Goal: Transaction & Acquisition: Purchase product/service

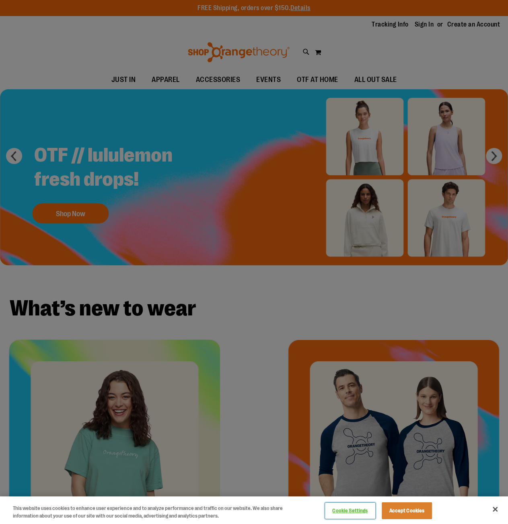
click at [337, 513] on button "Cookie Settings" at bounding box center [350, 511] width 50 height 16
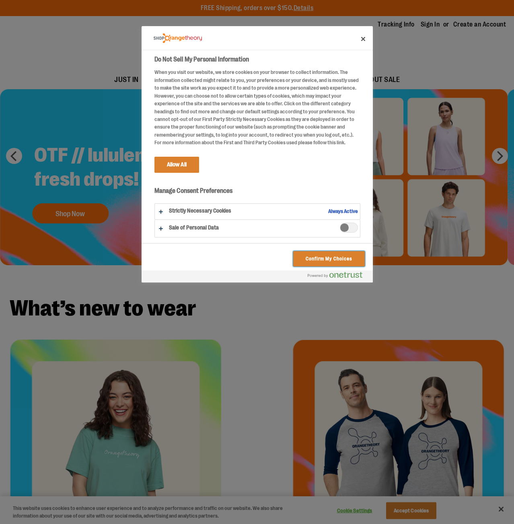
click at [337, 258] on button "Confirm My Choices" at bounding box center [328, 258] width 71 height 15
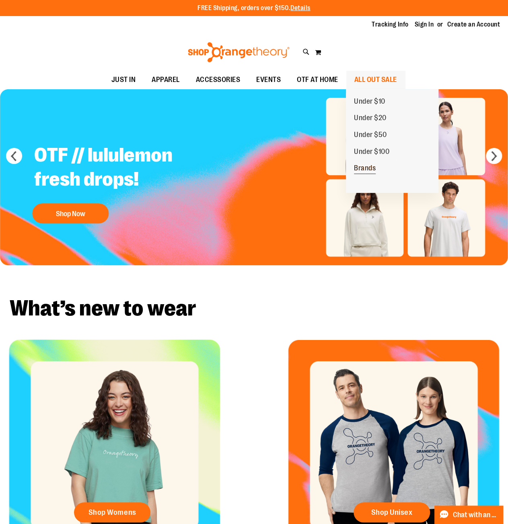
click at [372, 170] on span "Brands" at bounding box center [365, 169] width 22 height 10
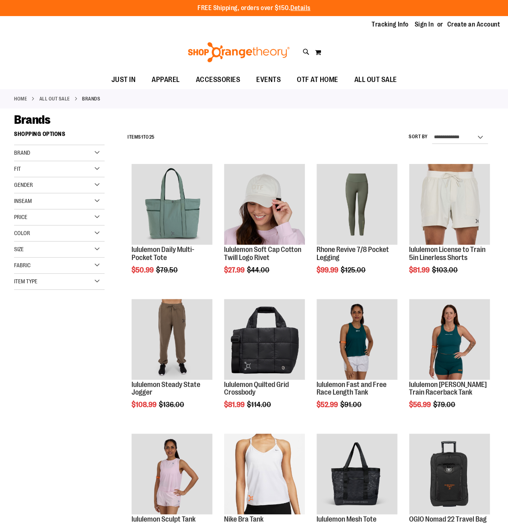
click at [68, 152] on div "Brand" at bounding box center [59, 153] width 90 height 16
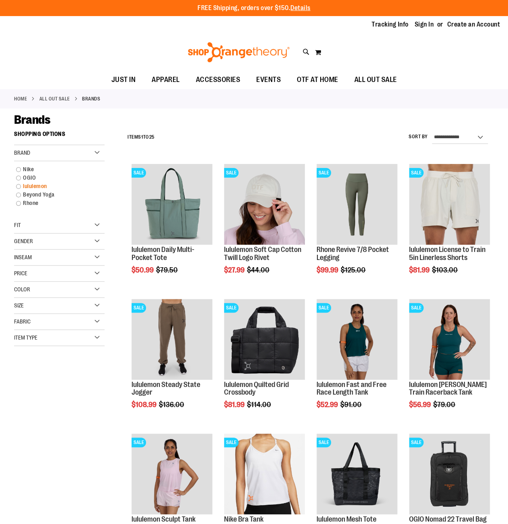
click at [29, 188] on link "lululemon" at bounding box center [55, 186] width 87 height 8
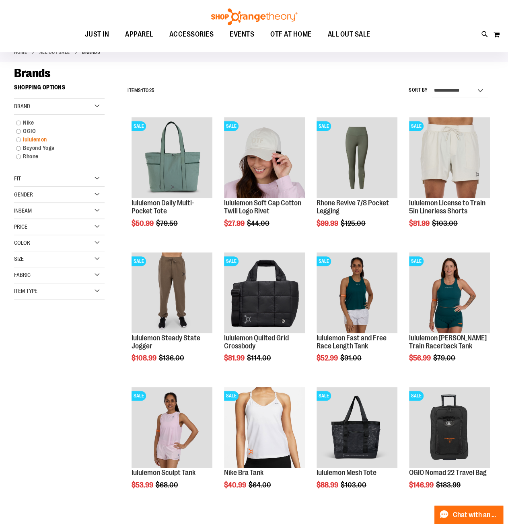
click at [20, 140] on link "lululemon" at bounding box center [55, 140] width 87 height 8
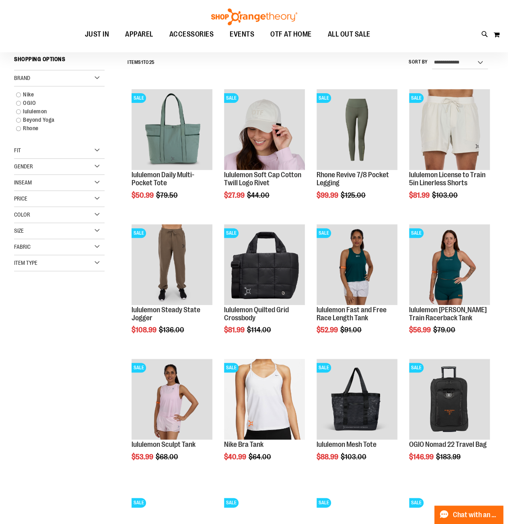
scroll to position [75, 0]
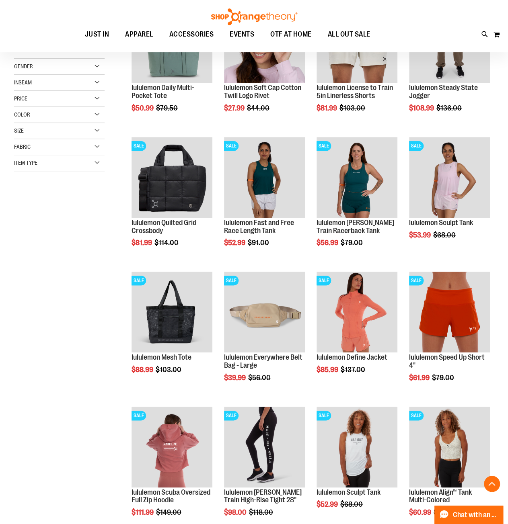
scroll to position [98, 0]
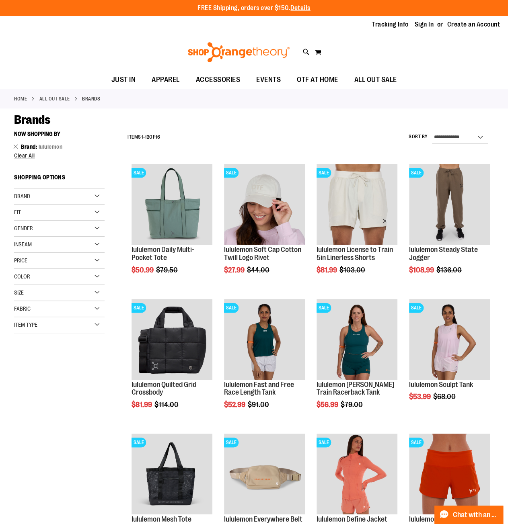
click at [99, 225] on div "Gender" at bounding box center [59, 229] width 90 height 16
click at [37, 245] on span "2 items" at bounding box center [38, 245] width 11 height 8
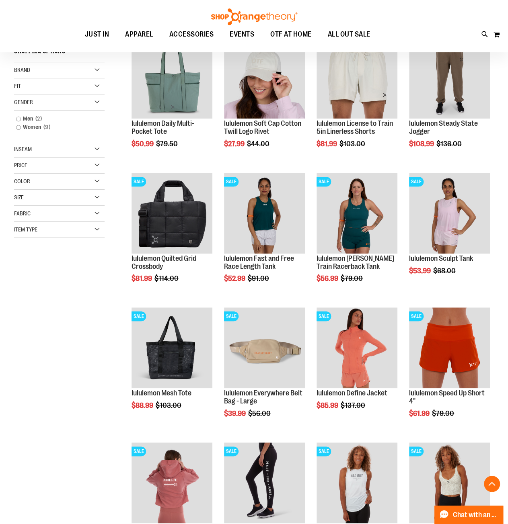
scroll to position [127, 0]
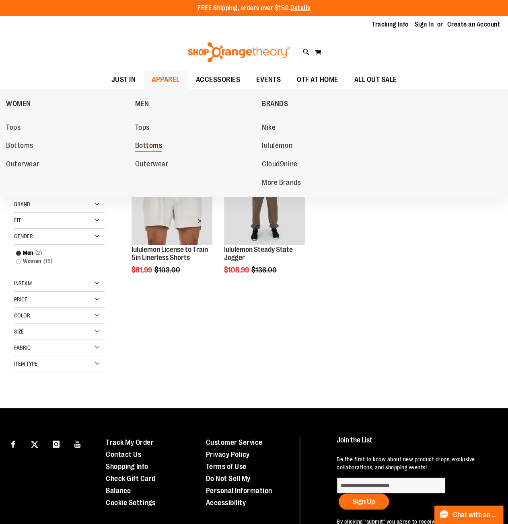
click at [150, 144] on span "Bottoms" at bounding box center [148, 147] width 27 height 10
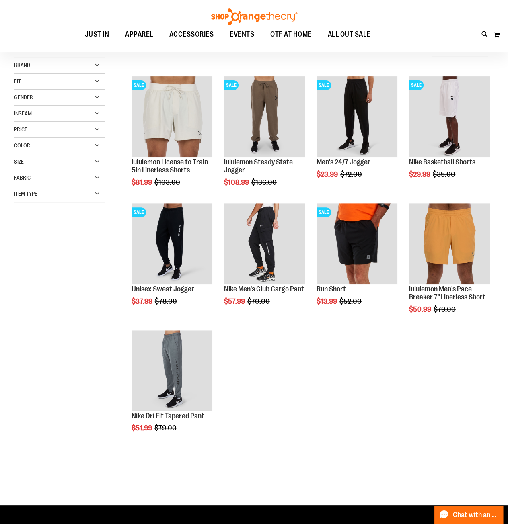
scroll to position [80, 0]
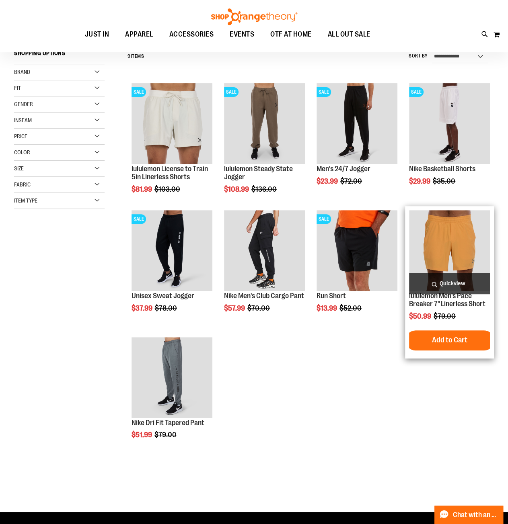
click at [468, 264] on img "product" at bounding box center [449, 250] width 81 height 81
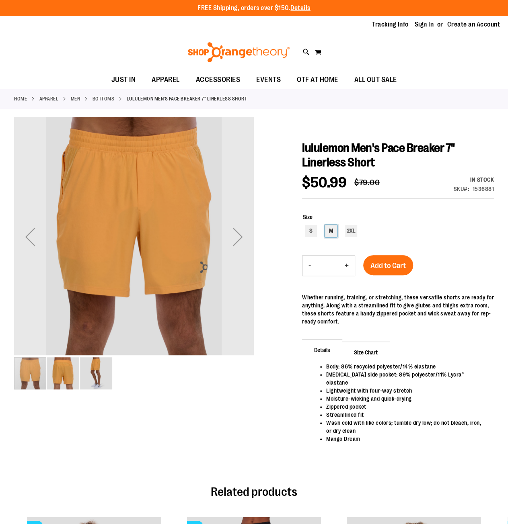
click at [335, 234] on div "M" at bounding box center [331, 231] width 12 height 12
type input "***"
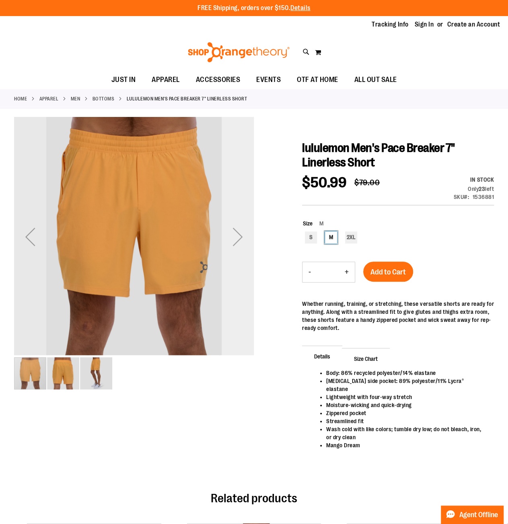
click at [240, 235] on div "Next" at bounding box center [238, 237] width 32 height 32
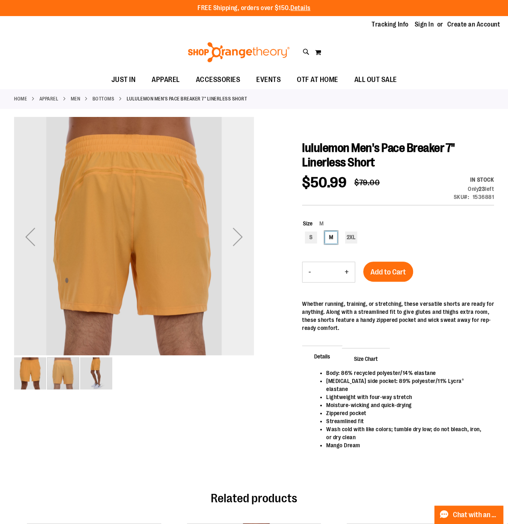
click at [240, 235] on div "Next" at bounding box center [238, 237] width 32 height 32
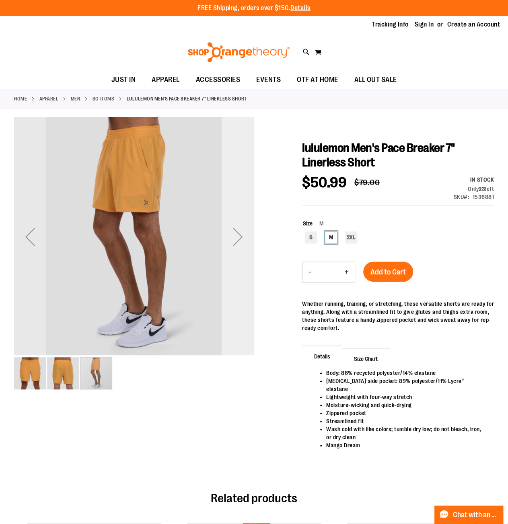
click at [240, 235] on div "Next" at bounding box center [238, 237] width 32 height 32
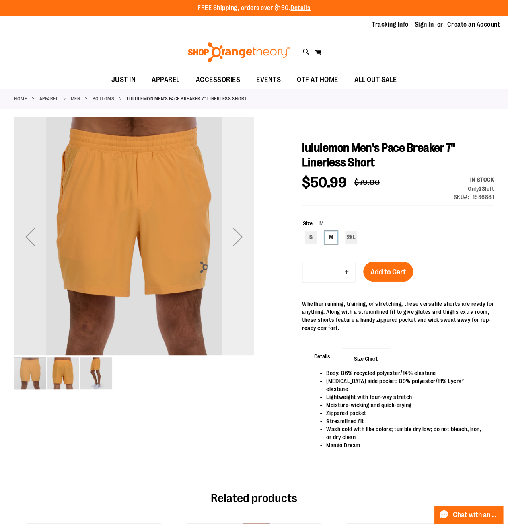
click at [240, 235] on div "Next" at bounding box center [238, 237] width 32 height 32
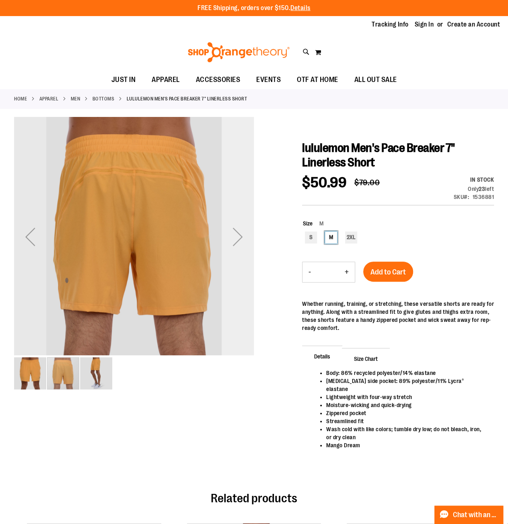
click at [240, 235] on div "Next" at bounding box center [238, 237] width 32 height 32
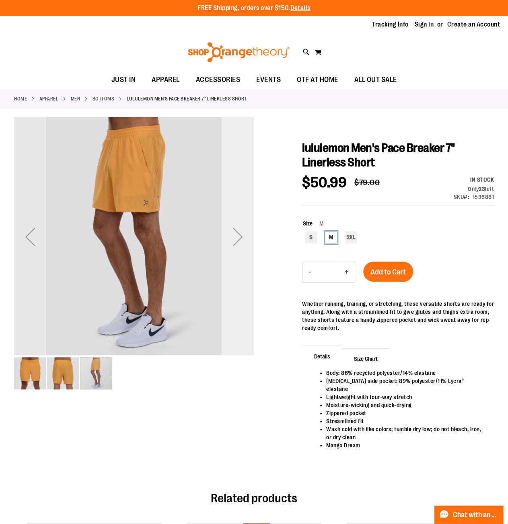
click at [240, 235] on div "Next" at bounding box center [238, 237] width 32 height 32
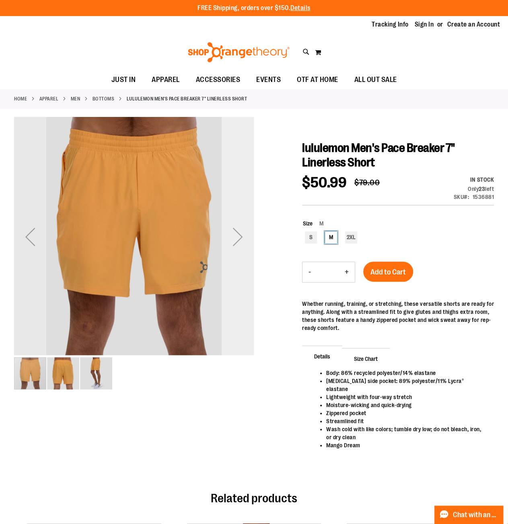
click at [240, 235] on div "Next" at bounding box center [238, 237] width 32 height 32
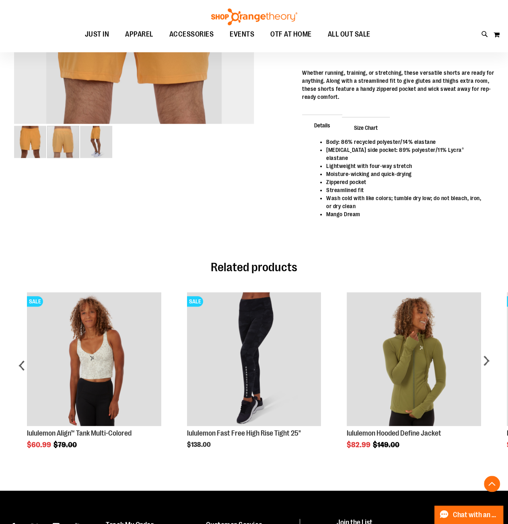
scroll to position [281, 0]
